Goal: Transaction & Acquisition: Book appointment/travel/reservation

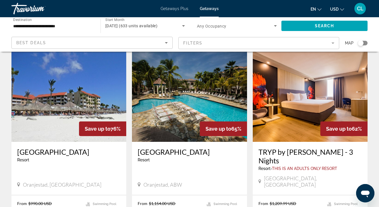
scroll to position [22, 0]
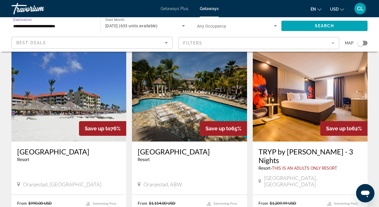
click at [55, 24] on input "**********" at bounding box center [53, 26] width 80 height 7
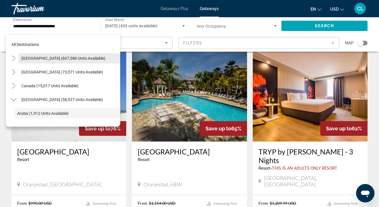
scroll to position [0, 0]
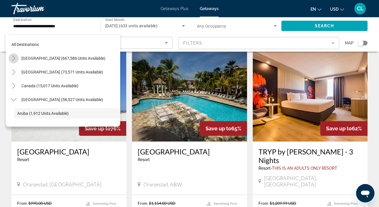
click at [13, 58] on icon "Toggle United States (667,586 units available)" at bounding box center [14, 58] width 6 height 6
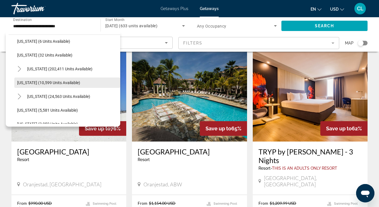
scroll to position [89, 0]
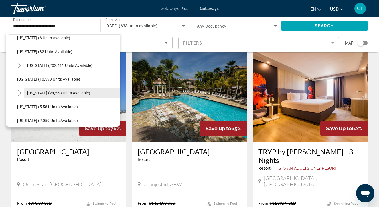
click at [27, 94] on span "[US_STATE] (24,563 units available)" at bounding box center [58, 93] width 63 height 5
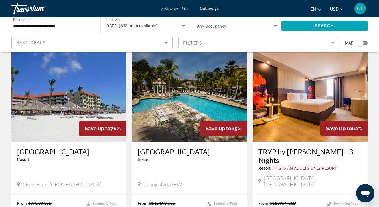
type input "**********"
click at [183, 26] on icon "Search widget" at bounding box center [183, 25] width 3 height 1
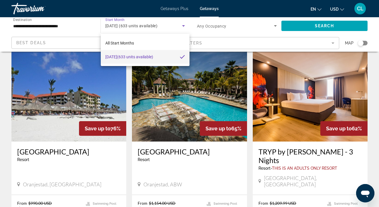
click at [141, 57] on span "[DATE] (633 units available)" at bounding box center [129, 56] width 48 height 7
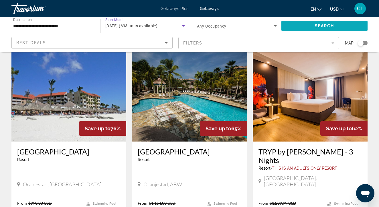
click at [307, 24] on span "Search widget" at bounding box center [325, 26] width 86 height 14
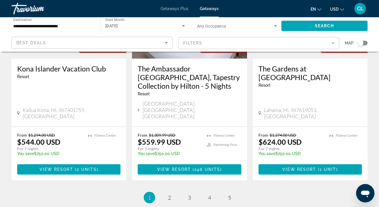
scroll to position [789, 0]
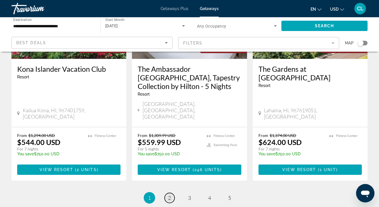
click at [170, 194] on span "2" at bounding box center [169, 197] width 3 height 6
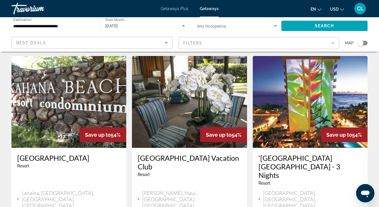
scroll to position [232, 0]
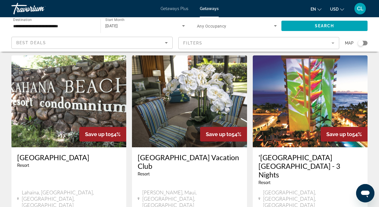
click at [284, 153] on h3 "'[GEOGRAPHIC_DATA] [GEOGRAPHIC_DATA] - 3 Nights" at bounding box center [310, 166] width 103 height 26
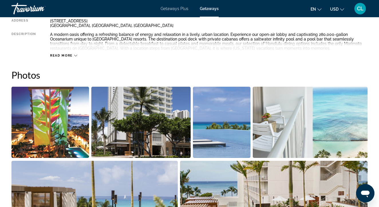
scroll to position [327, 0]
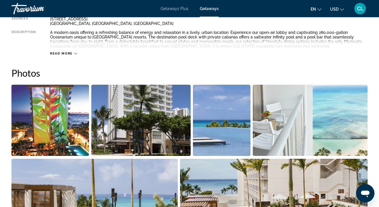
click at [109, 118] on img "Open full-screen image slider" at bounding box center [140, 120] width 99 height 71
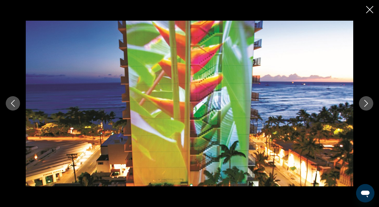
click at [362, 103] on button "Next image" at bounding box center [366, 103] width 14 height 14
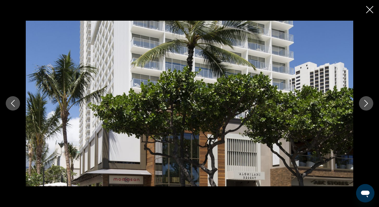
click at [363, 103] on button "Next image" at bounding box center [366, 103] width 14 height 14
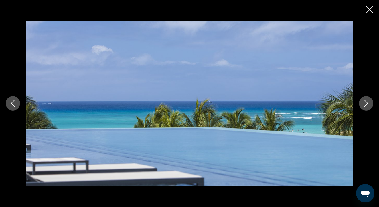
click at [363, 103] on button "Next image" at bounding box center [366, 103] width 14 height 14
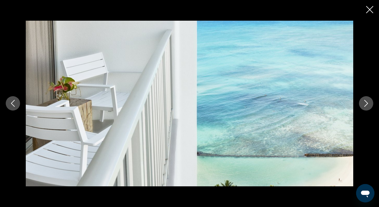
click at [364, 103] on icon "Next image" at bounding box center [366, 103] width 7 height 7
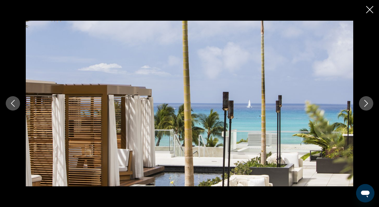
click at [365, 103] on icon "Next image" at bounding box center [366, 103] width 7 height 7
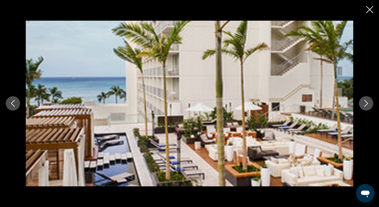
click at [366, 102] on icon "Next image" at bounding box center [366, 103] width 7 height 7
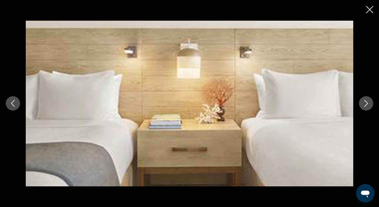
click at [366, 103] on icon "Next image" at bounding box center [366, 103] width 7 height 7
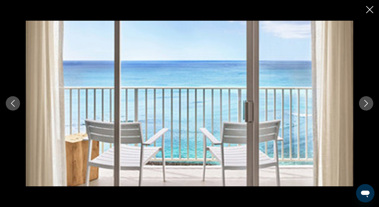
click at [366, 103] on icon "Next image" at bounding box center [366, 103] width 7 height 7
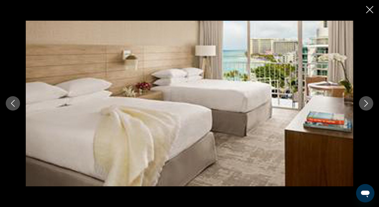
click at [366, 103] on icon "Next image" at bounding box center [366, 103] width 7 height 7
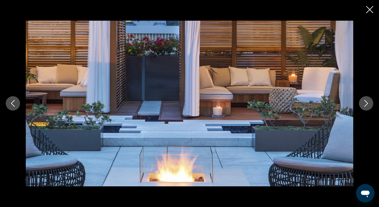
click at [366, 103] on icon "Next image" at bounding box center [366, 103] width 7 height 7
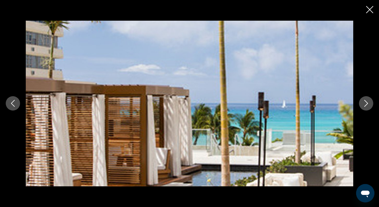
click at [366, 103] on icon "Next image" at bounding box center [366, 103] width 7 height 7
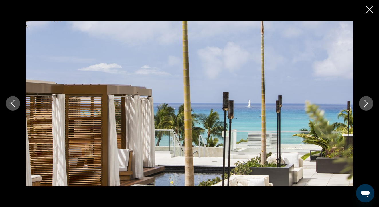
click at [366, 103] on icon "Next image" at bounding box center [366, 103] width 7 height 7
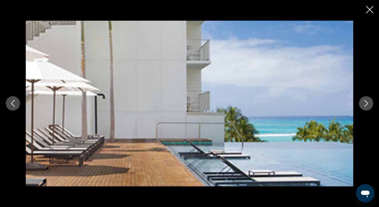
click at [366, 103] on icon "Next image" at bounding box center [366, 103] width 7 height 7
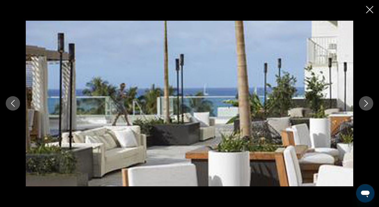
click at [370, 8] on icon "Close slideshow" at bounding box center [369, 9] width 7 height 7
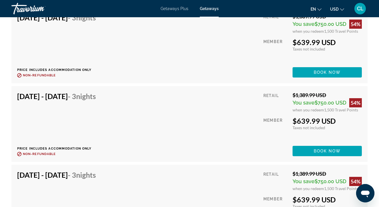
scroll to position [2491, 0]
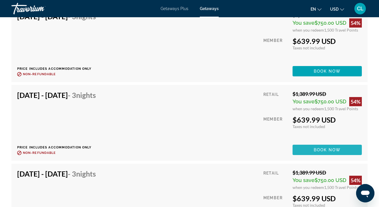
click at [328, 149] on span "Book now" at bounding box center [327, 149] width 27 height 5
